Goal: Information Seeking & Learning: Learn about a topic

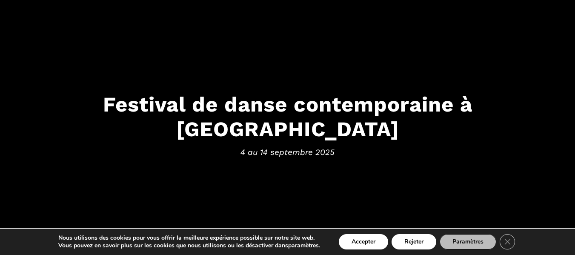
scroll to position [128, 0]
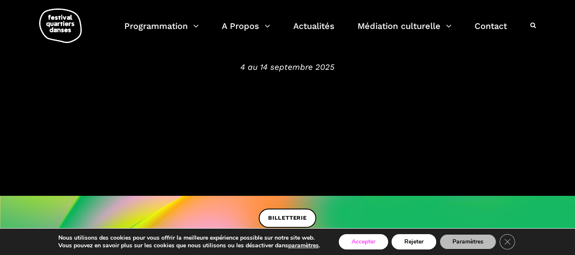
drag, startPoint x: 370, startPoint y: 242, endPoint x: 344, endPoint y: 236, distance: 26.4
click at [370, 242] on button "Accepter" at bounding box center [362, 241] width 49 height 15
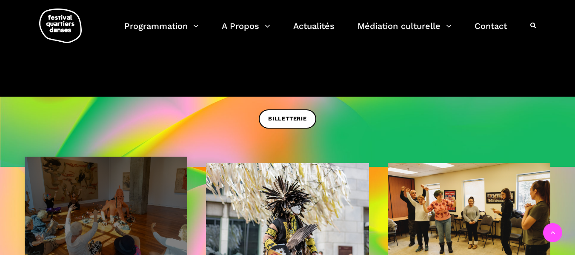
scroll to position [354, 0]
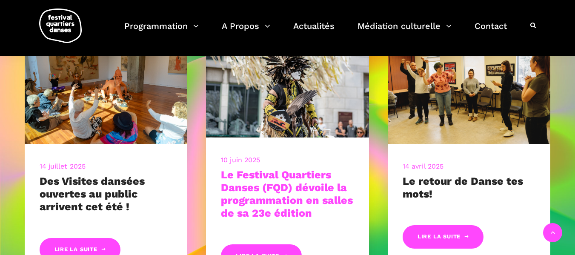
click at [269, 188] on link "Le Festival Quartiers Danses (FQD) dévoile la programmation en salles de sa 23e…" at bounding box center [287, 193] width 132 height 51
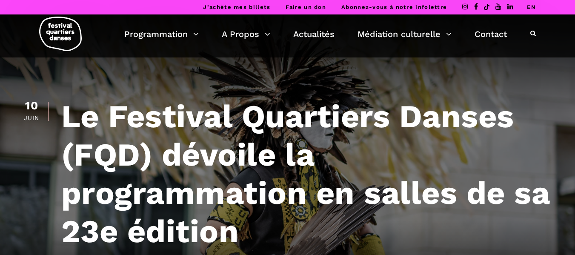
click at [529, 9] on link "EN" at bounding box center [530, 7] width 9 height 6
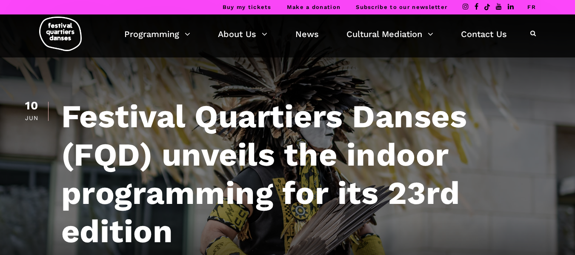
scroll to position [2362, 0]
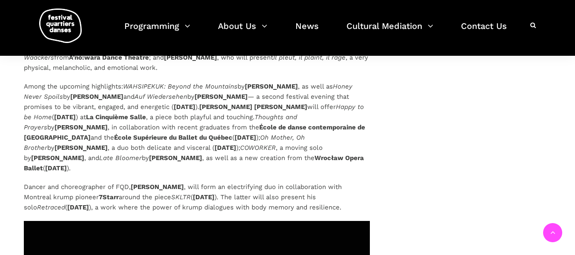
click at [534, 20] on div at bounding box center [533, 25] width 6 height 11
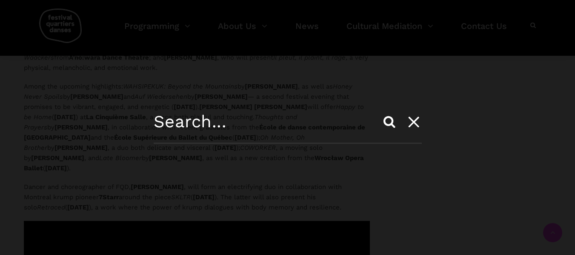
click at [534, 23] on div "Search" at bounding box center [287, 127] width 575 height 255
click at [279, 123] on input "text" at bounding box center [288, 127] width 268 height 32
type input "moving exchanges"
click at [379, 111] on input "Search" at bounding box center [389, 121] width 20 height 20
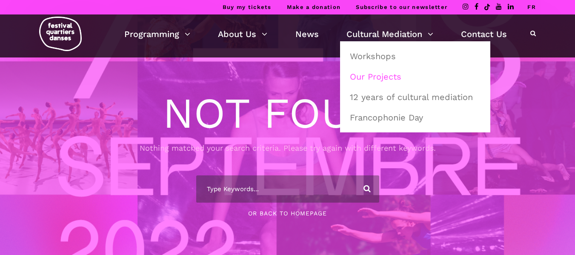
click at [380, 77] on link "Our Projects" at bounding box center [414, 77] width 141 height 20
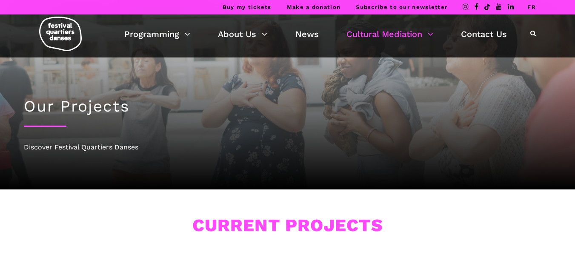
click at [531, 7] on link "FR" at bounding box center [531, 7] width 9 height 6
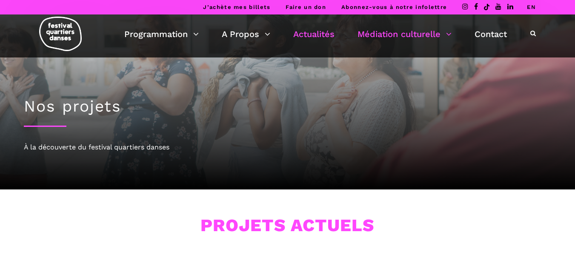
click at [314, 32] on link "Actualités" at bounding box center [313, 34] width 41 height 14
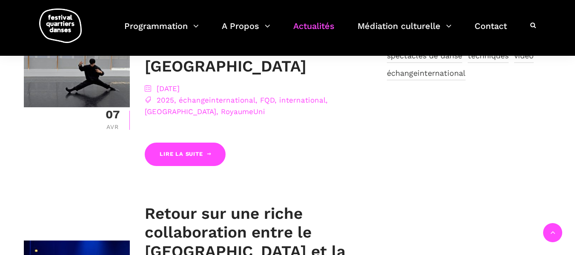
scroll to position [553, 0]
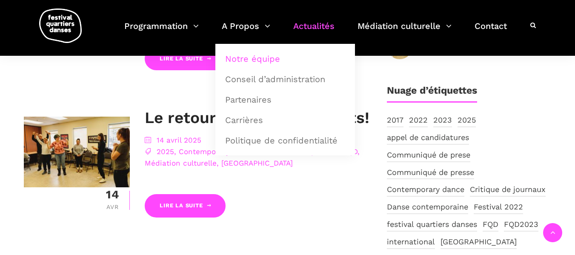
click at [253, 57] on link "Notre équipe" at bounding box center [285, 59] width 130 height 20
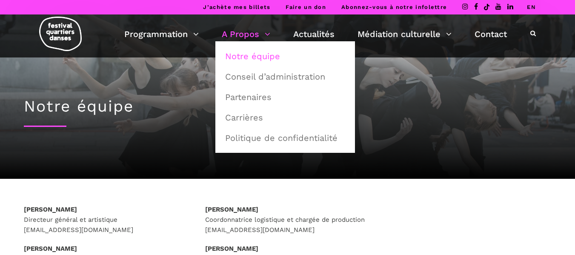
click at [242, 26] on div "Programmation Billetterie 2025 Programmation Gratuite Calendrier du Festival Le…" at bounding box center [287, 35] width 562 height 43
click at [242, 30] on link "A Propos" at bounding box center [246, 34] width 48 height 14
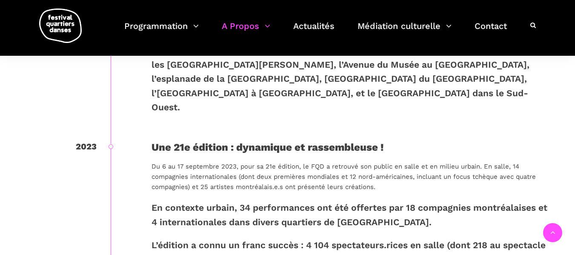
scroll to position [1658, 0]
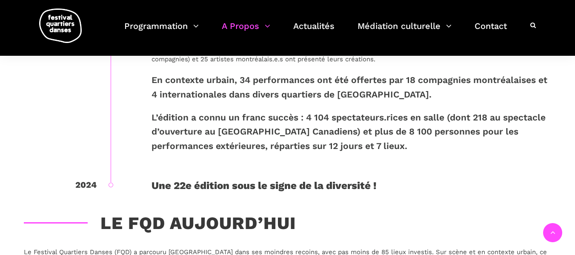
click at [310, 177] on div "Une 22e édition sous le signe de la diversité !" at bounding box center [351, 185] width 400 height 16
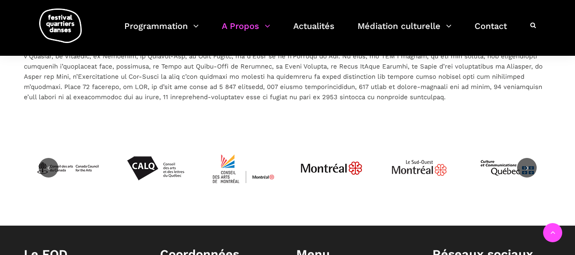
scroll to position [1956, 0]
